Goal: Information Seeking & Learning: Learn about a topic

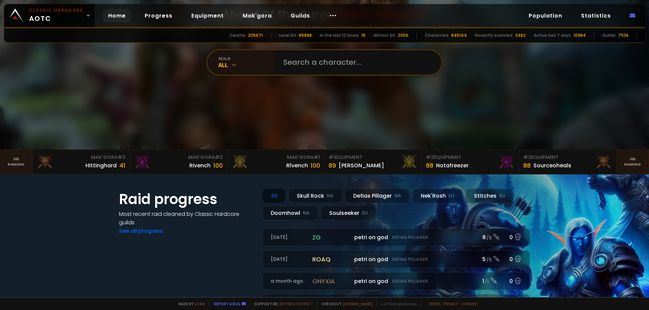
scroll to position [135, 0]
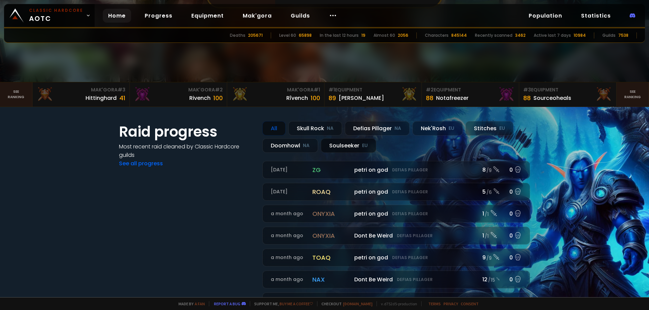
click at [348, 145] on div "Soulseeker EU" at bounding box center [348, 146] width 55 height 15
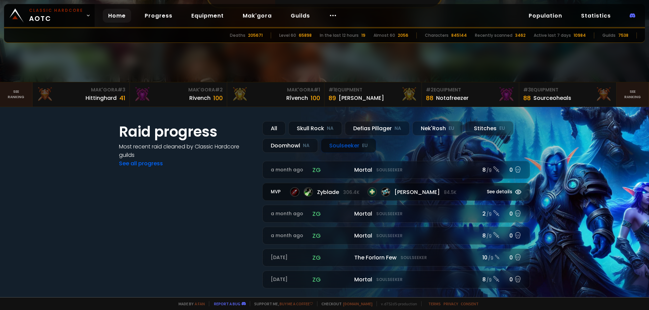
scroll to position [169, 0]
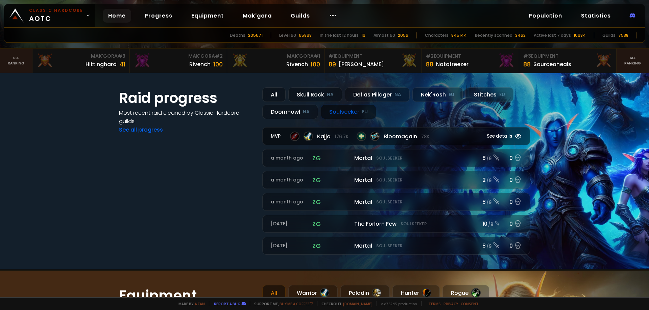
click at [511, 136] on small "See details" at bounding box center [496, 136] width 50 height 7
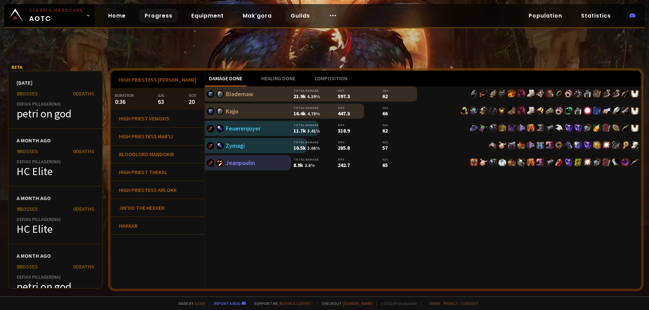
click at [299, 15] on link "Guilds" at bounding box center [300, 16] width 30 height 14
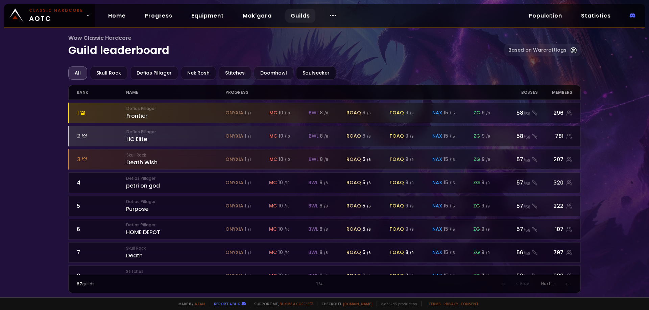
click at [301, 73] on div "Soulseeker" at bounding box center [316, 73] width 40 height 13
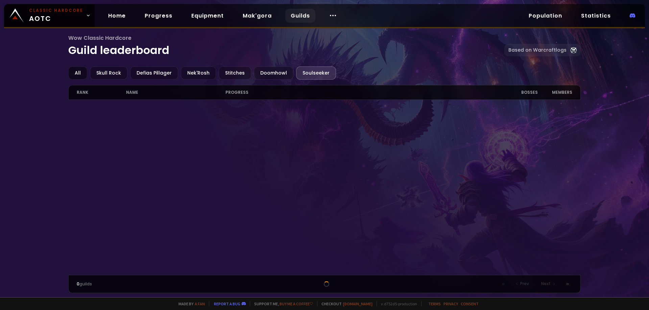
click at [75, 74] on div "All" at bounding box center [77, 73] width 19 height 13
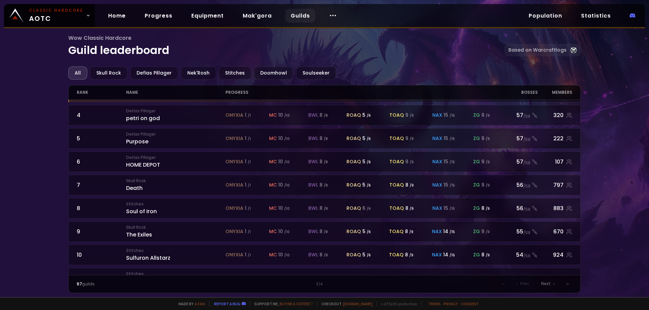
scroll to position [135, 0]
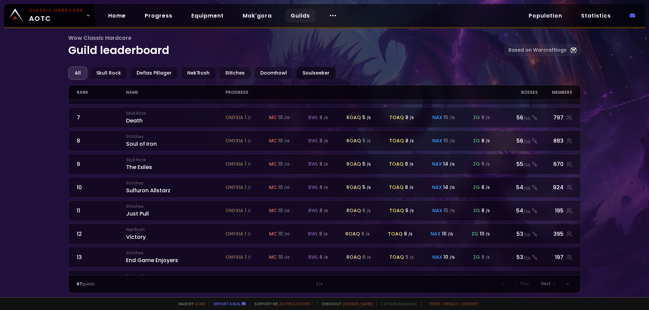
click at [303, 74] on div "Soulseeker" at bounding box center [316, 73] width 40 height 13
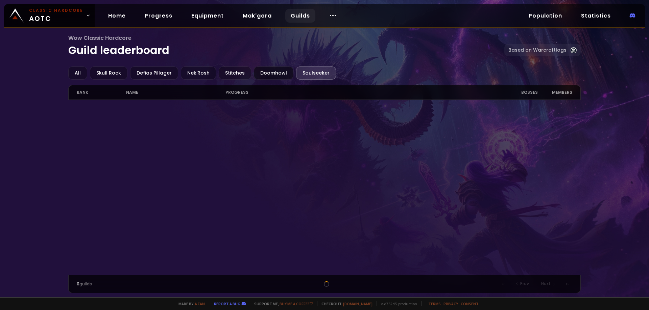
click at [272, 70] on div "Doomhowl" at bounding box center [274, 73] width 40 height 13
click at [227, 72] on div "Stitches" at bounding box center [235, 73] width 32 height 13
click at [192, 76] on div "Nek'Rosh" at bounding box center [198, 73] width 35 height 13
drag, startPoint x: 166, startPoint y: 76, endPoint x: 133, endPoint y: 76, distance: 33.1
click at [165, 76] on div "Defias Pillager" at bounding box center [154, 73] width 48 height 13
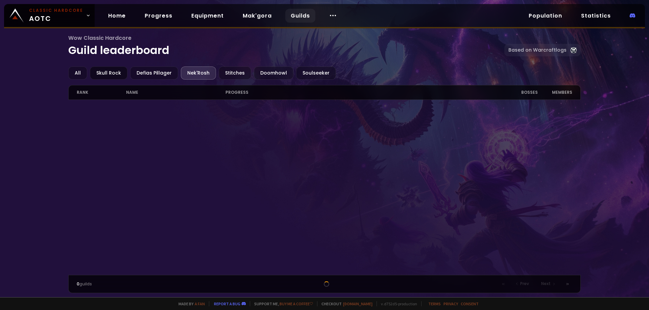
click at [126, 77] on div "All Skull Rock Defias Pillager Nek'Rosh Stitches Doomhowl Soulseeker" at bounding box center [324, 73] width 512 height 13
drag, startPoint x: 109, startPoint y: 76, endPoint x: 104, endPoint y: 77, distance: 5.4
click at [109, 76] on div "Skull Rock" at bounding box center [108, 73] width 37 height 13
click at [75, 74] on div "All" at bounding box center [77, 73] width 19 height 13
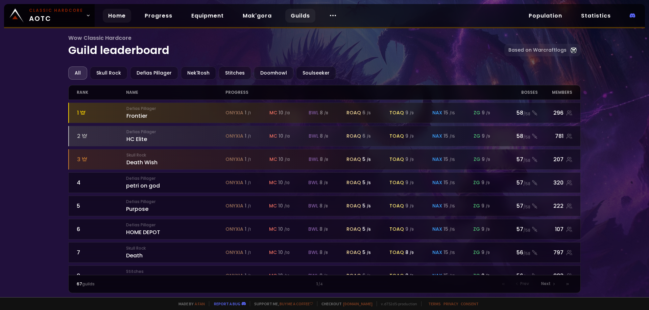
click at [117, 18] on link "Home" at bounding box center [117, 16] width 28 height 14
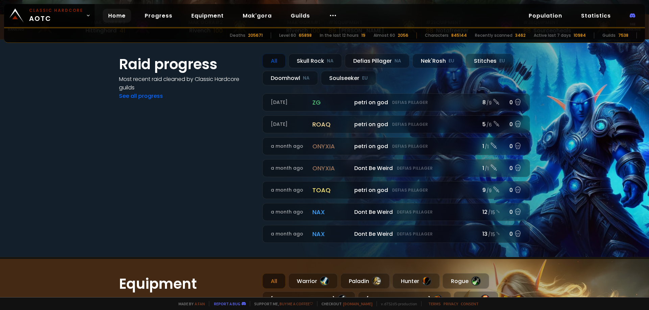
scroll to position [169, 0]
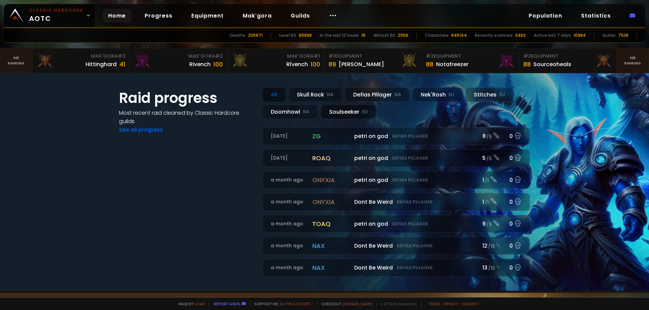
click at [340, 112] on div "Soulseeker EU" at bounding box center [348, 112] width 55 height 15
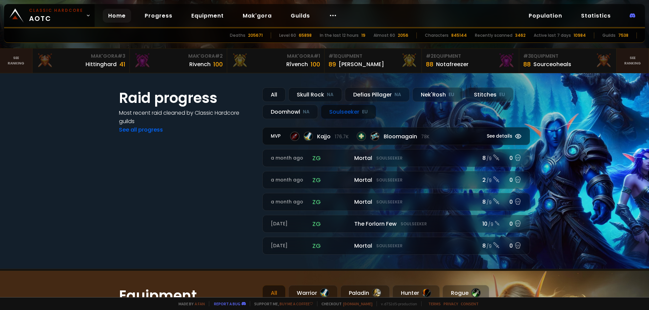
click at [443, 135] on div "Kajjo 176.7k Bloomagain 78k" at bounding box center [380, 136] width 181 height 9
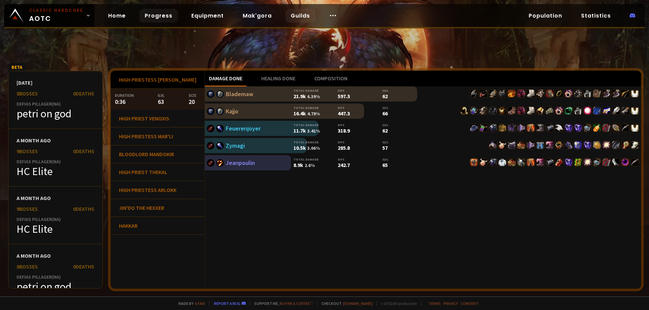
click at [293, 16] on link "Guilds" at bounding box center [300, 16] width 30 height 14
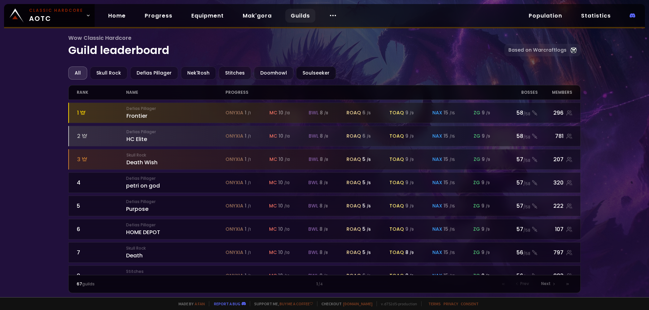
click at [313, 76] on div "Soulseeker" at bounding box center [316, 73] width 40 height 13
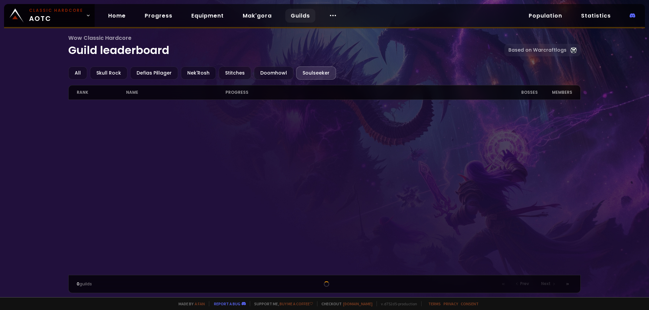
click at [305, 44] on h1 "Wow Classic Hardcore Guild leaderboard" at bounding box center [286, 46] width 436 height 25
click at [111, 19] on link "Home" at bounding box center [117, 16] width 28 height 14
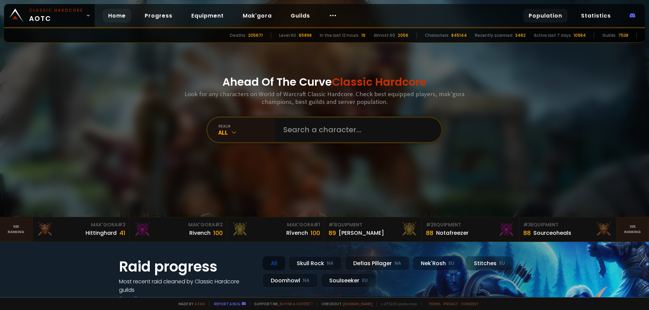
click at [544, 16] on link "Population" at bounding box center [545, 16] width 44 height 14
